Goal: Task Accomplishment & Management: Use online tool/utility

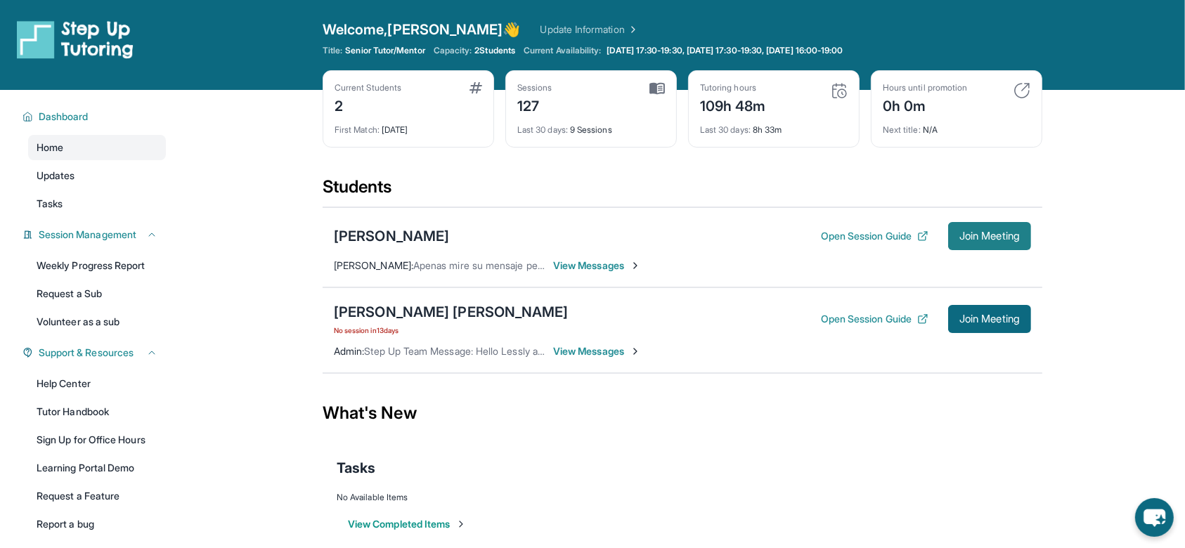
click at [994, 228] on button "Join Meeting" at bounding box center [989, 236] width 83 height 28
click at [425, 240] on div "[PERSON_NAME]" at bounding box center [391, 236] width 115 height 20
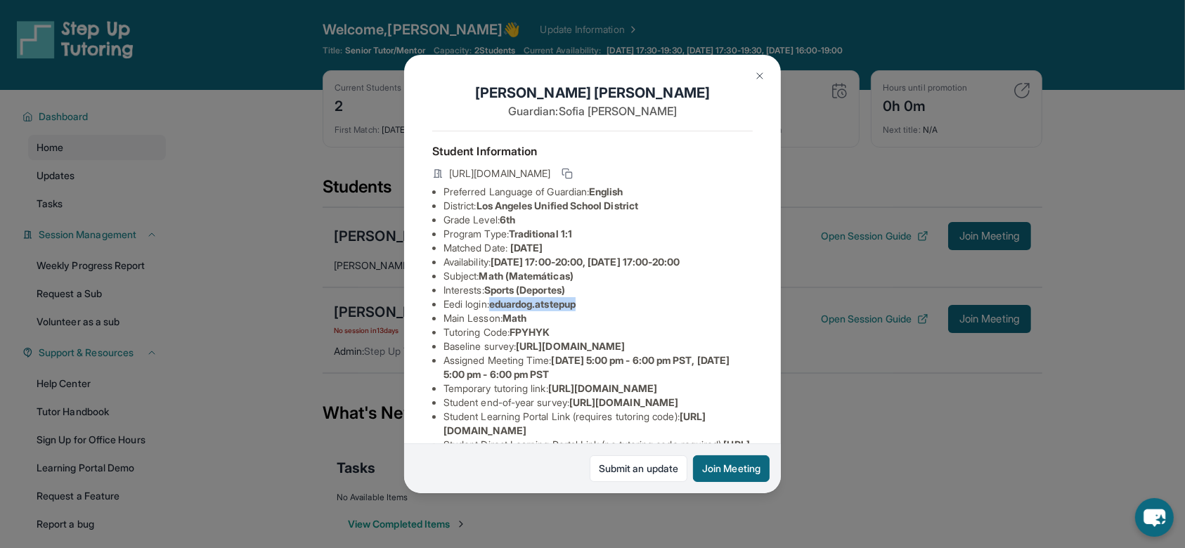
drag, startPoint x: 495, startPoint y: 313, endPoint x: 624, endPoint y: 312, distance: 129.3
click at [624, 311] on li "Eedi login : [PERSON_NAME].atstepup" at bounding box center [597, 304] width 309 height 14
copy span "eduardog.atstepup"
